Goal: Navigation & Orientation: Find specific page/section

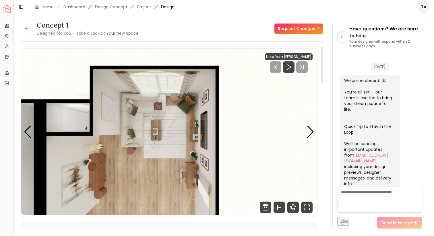
scroll to position [1159, 0]
